Goal: Navigation & Orientation: Find specific page/section

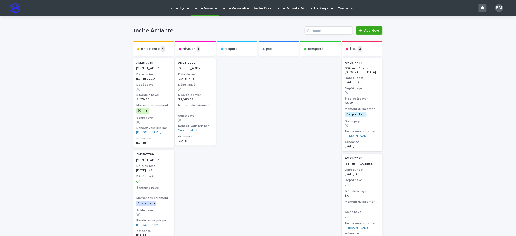
click at [177, 7] on p "tache Pyrite" at bounding box center [179, 5] width 20 height 11
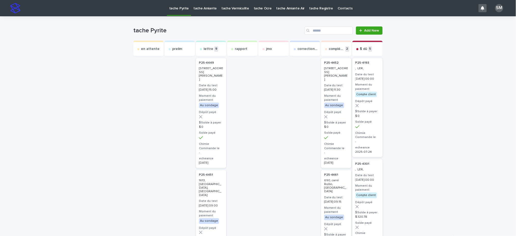
click at [199, 6] on p "tache Amiante" at bounding box center [204, 5] width 23 height 11
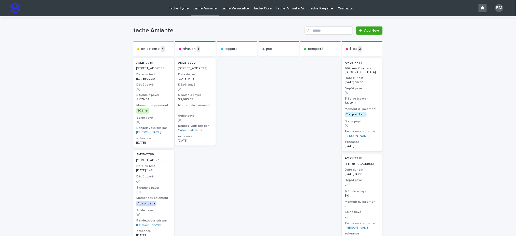
click at [231, 8] on p "tache Vermiculite" at bounding box center [235, 5] width 28 height 11
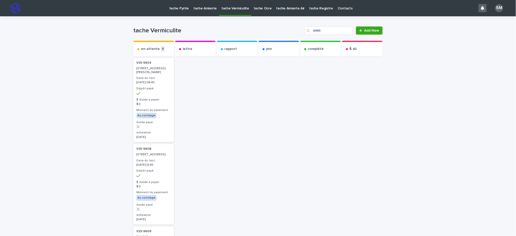
click at [176, 7] on p "tache Pyrite" at bounding box center [179, 5] width 20 height 11
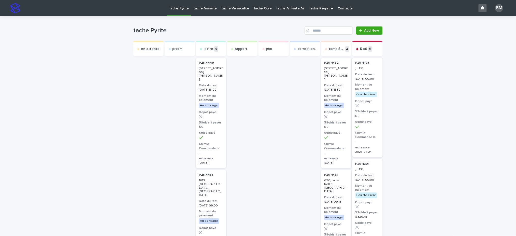
click at [196, 5] on p "tache Amiante" at bounding box center [204, 5] width 23 height 11
